Goal: Information Seeking & Learning: Check status

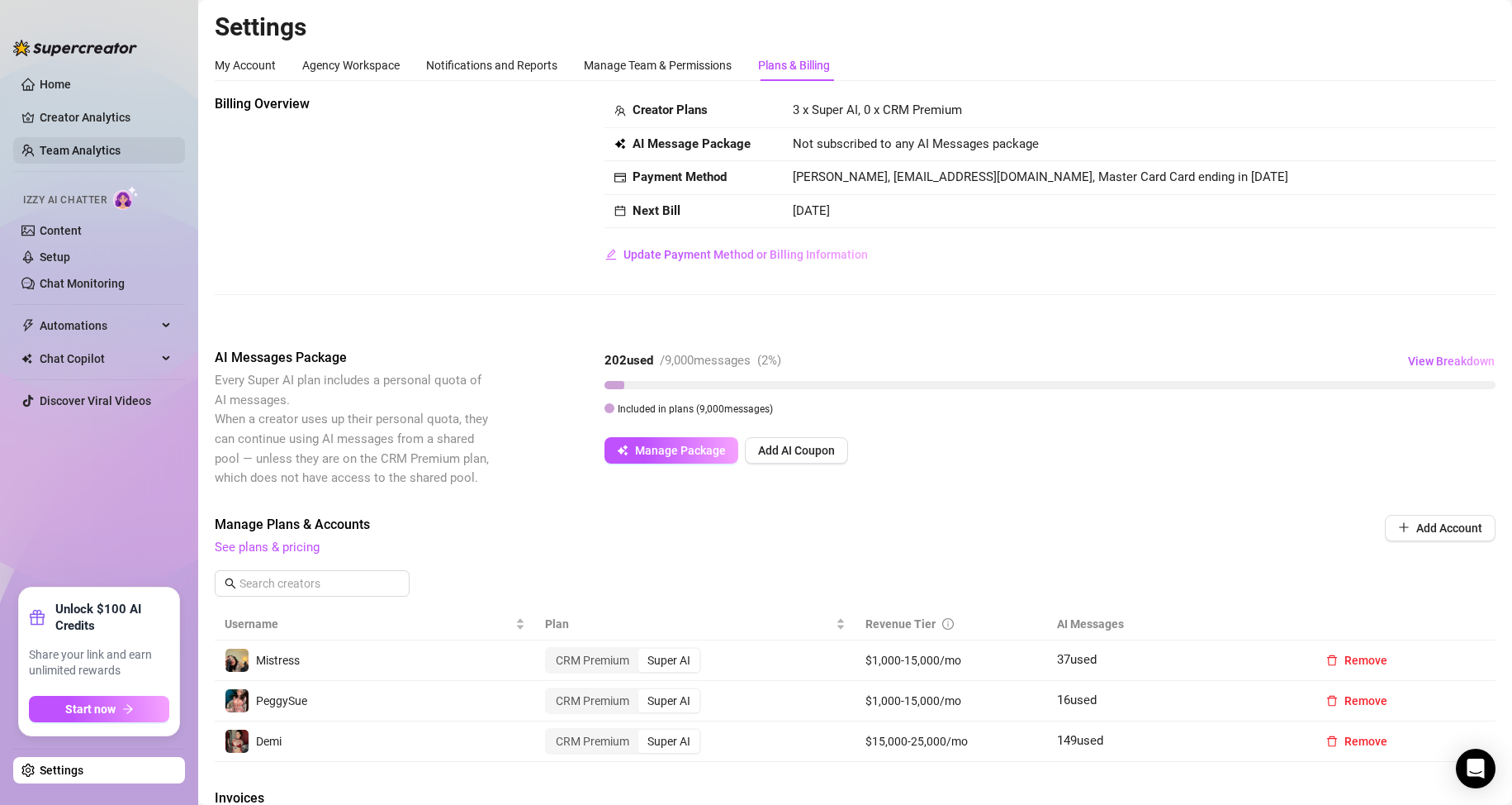
click at [120, 156] on link "Team Analytics" at bounding box center [80, 151] width 81 height 13
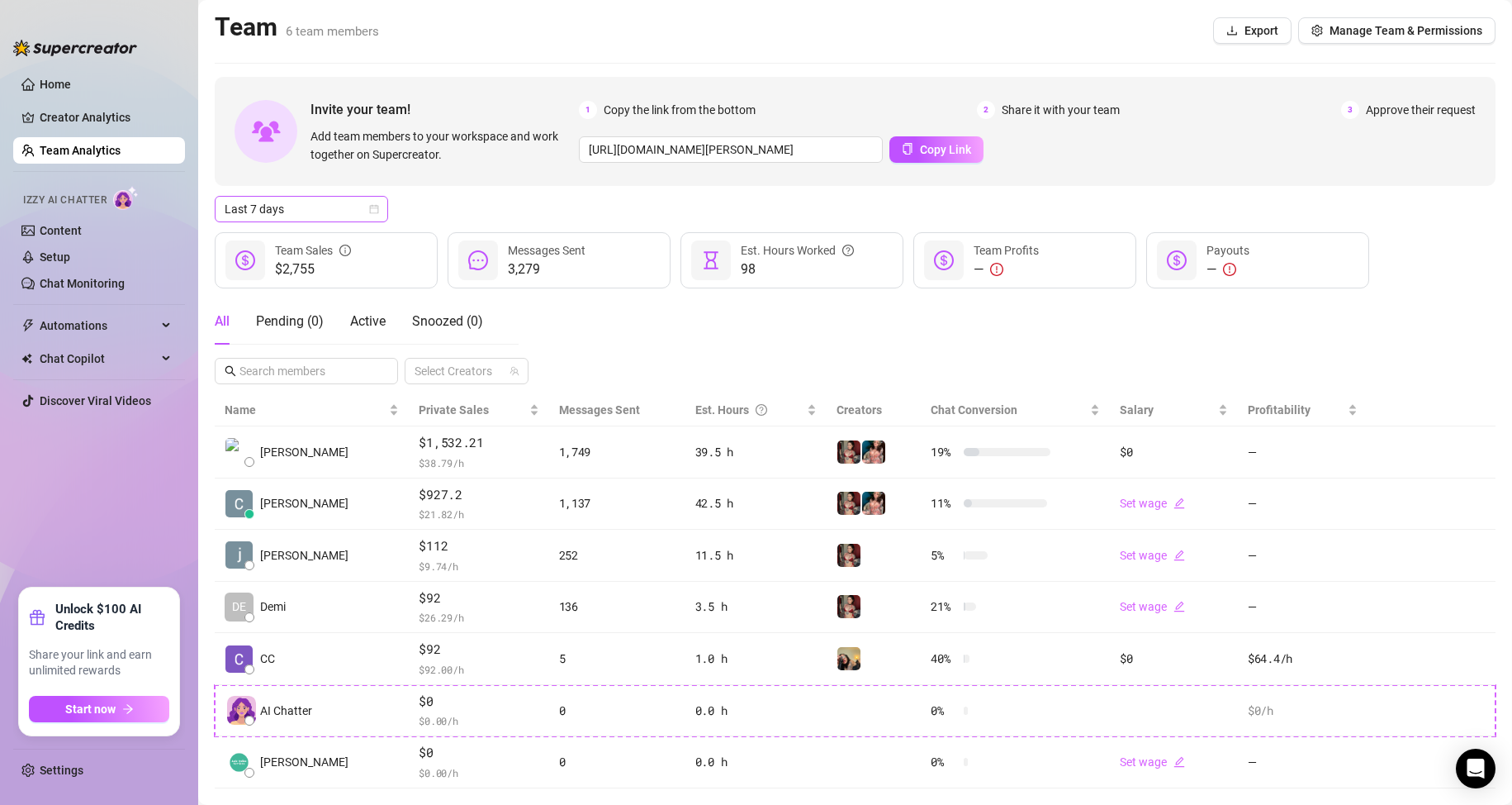
click at [343, 206] on span "Last 7 days" at bounding box center [301, 209] width 154 height 24
click at [265, 343] on div "Custom date" at bounding box center [301, 348] width 147 height 19
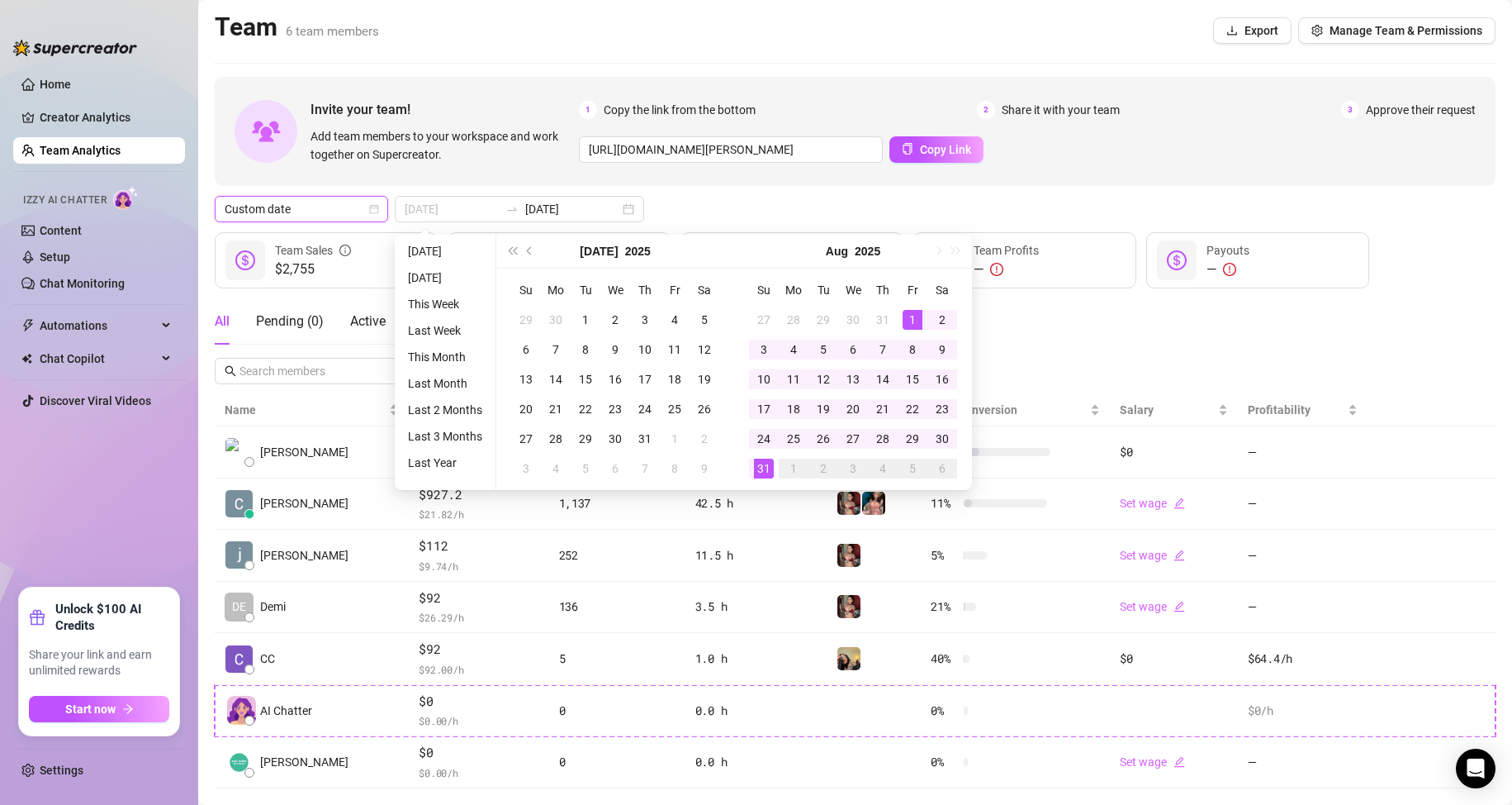
type input "[DATE]"
click at [906, 315] on div "1" at bounding box center [912, 320] width 20 height 20
type input "[DATE]"
click at [760, 467] on div "31" at bounding box center [764, 469] width 20 height 20
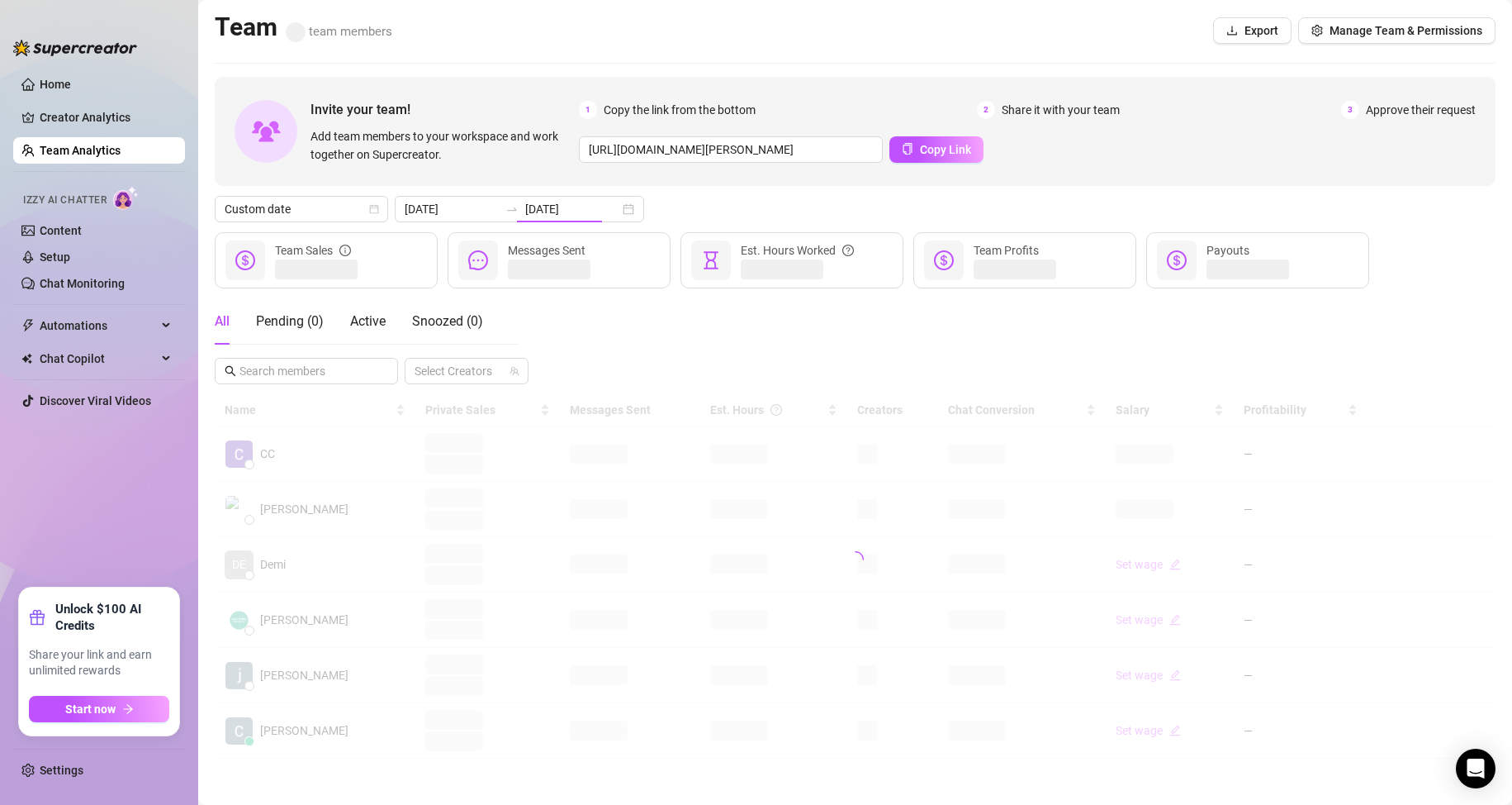
click at [1037, 336] on div "All Pending ( 0 ) Active Snoozed ( 0 ) Select Creators" at bounding box center [854, 342] width 1281 height 86
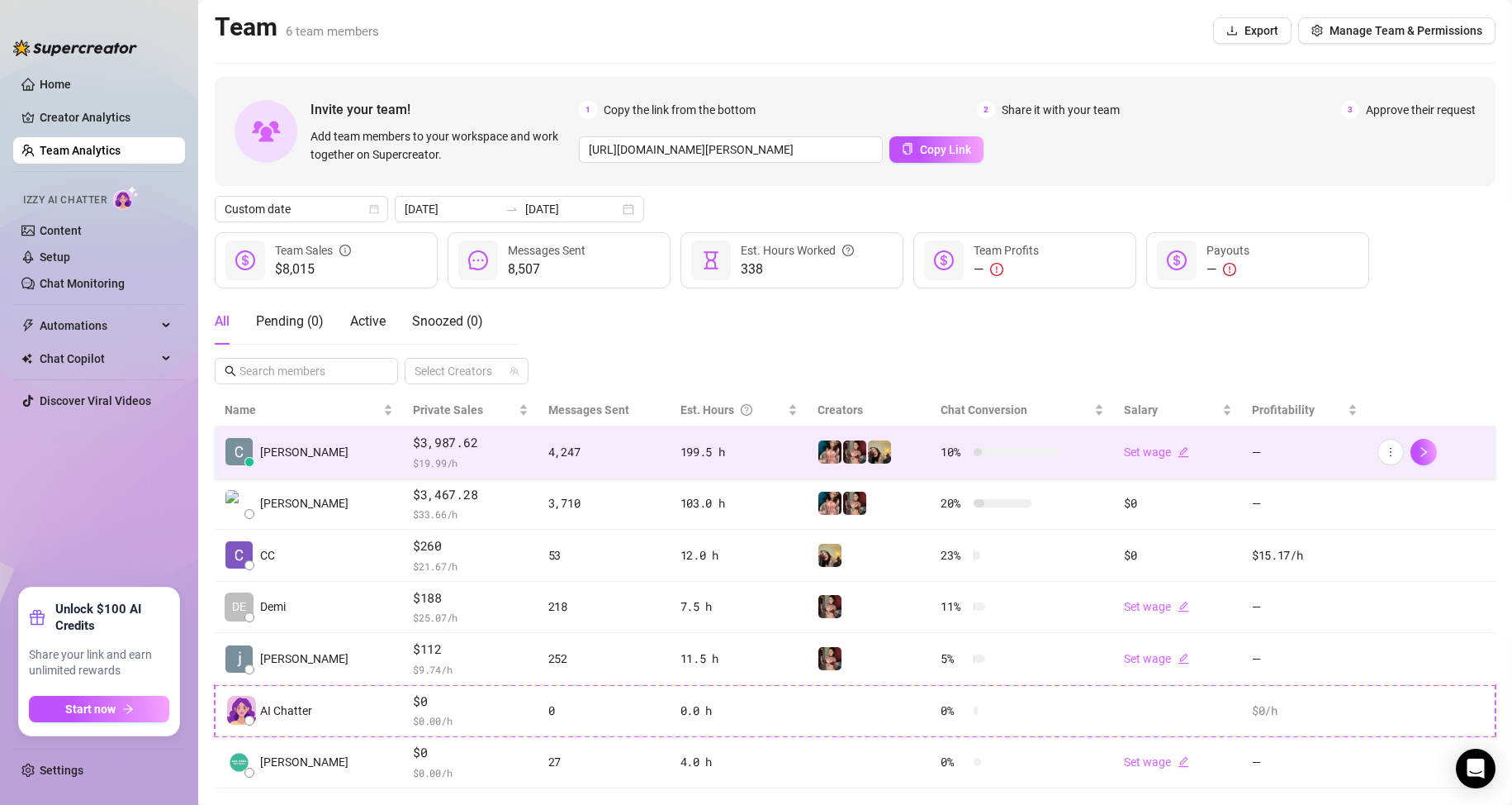
click at [450, 448] on span "$3,987.62" at bounding box center [470, 443] width 115 height 20
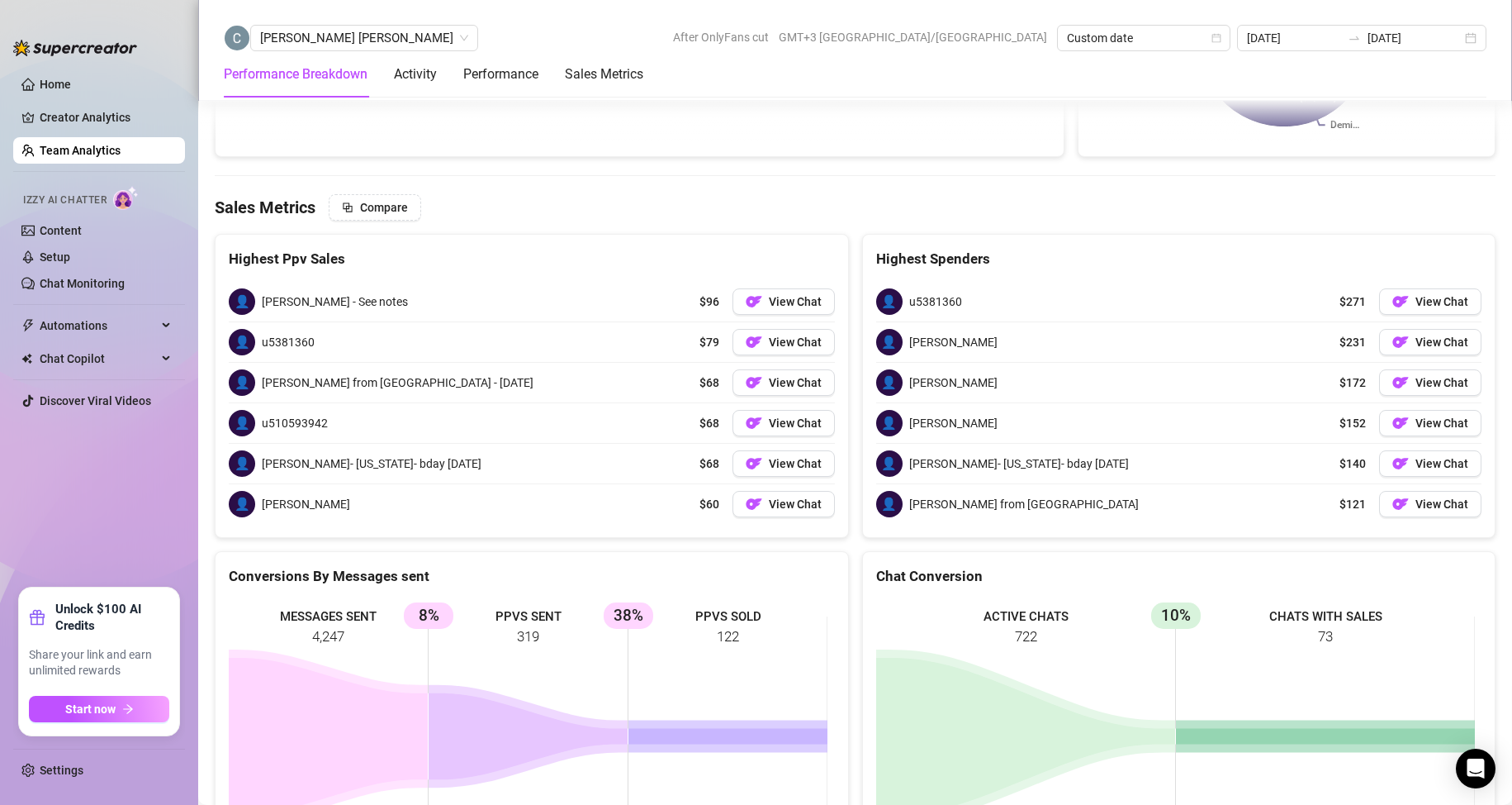
scroll to position [1713, 0]
